Goal: Task Accomplishment & Management: Complete application form

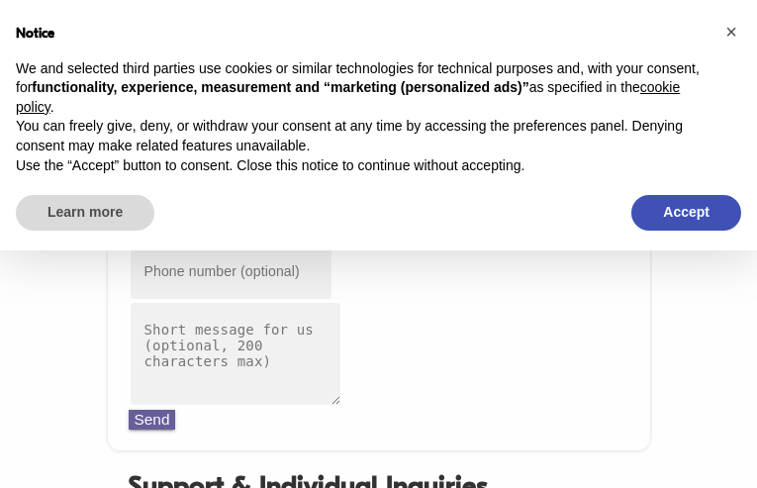
type input "[EMAIL_ADDRESS][DOMAIN_NAME]"
type input "9443358234"
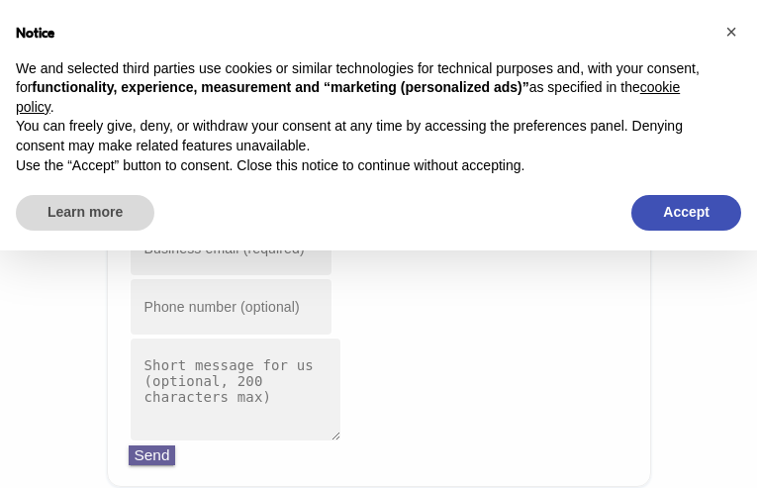
type input "[EMAIL_ADDRESS][DOMAIN_NAME]"
type input "4355379871"
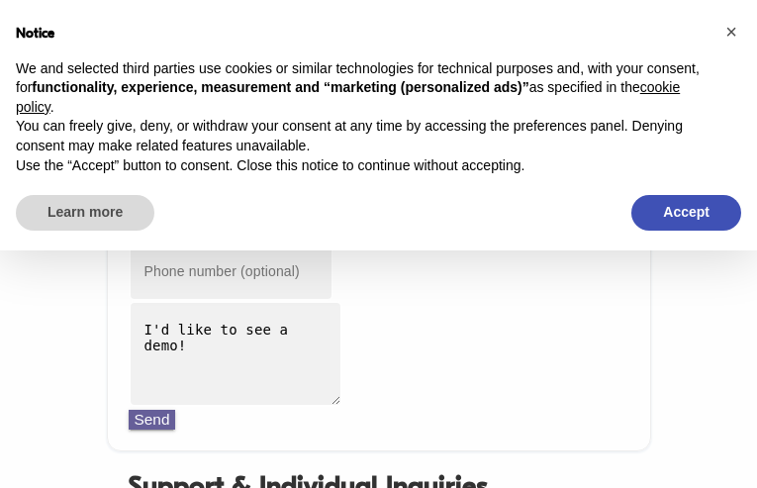
type input "[EMAIL_ADDRESS][DOMAIN_NAME]"
type input "9303480238"
